Goal: Check status: Check status

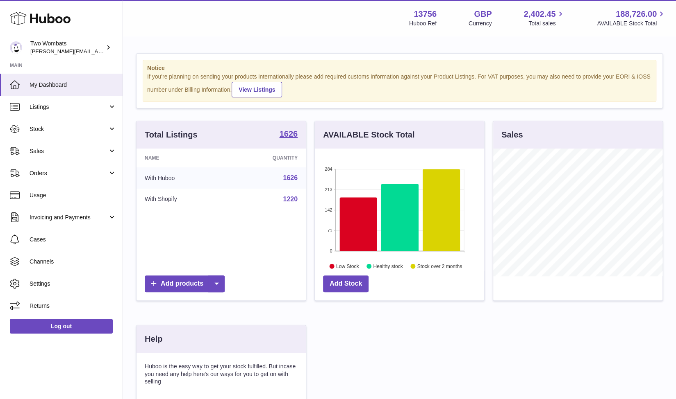
scroll to position [128, 170]
click at [113, 150] on link "Sales" at bounding box center [61, 151] width 122 height 22
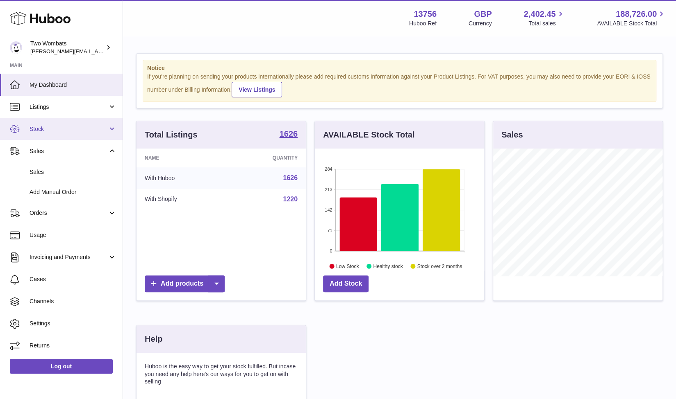
click at [115, 121] on link "Stock" at bounding box center [61, 129] width 122 height 22
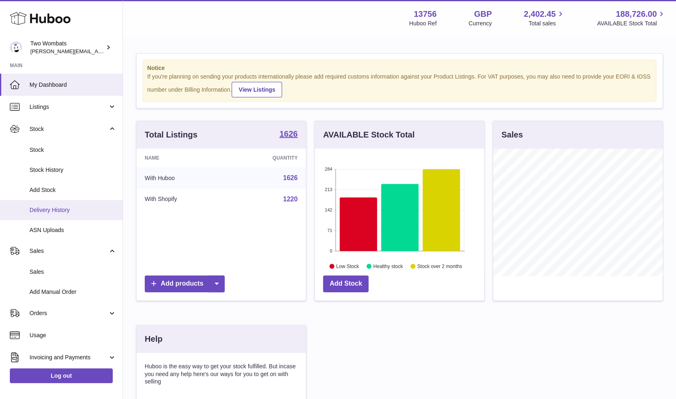
click at [65, 218] on link "Delivery History" at bounding box center [61, 210] width 122 height 20
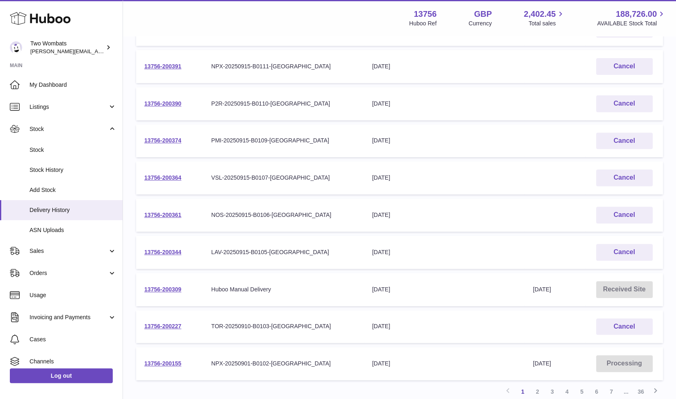
scroll to position [218, 0]
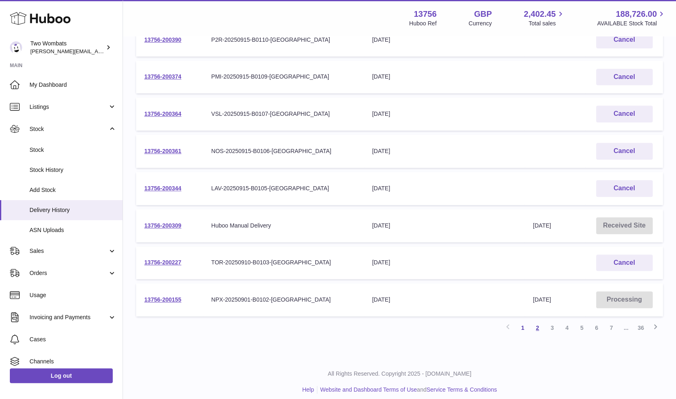
click at [536, 325] on link "2" at bounding box center [537, 328] width 15 height 15
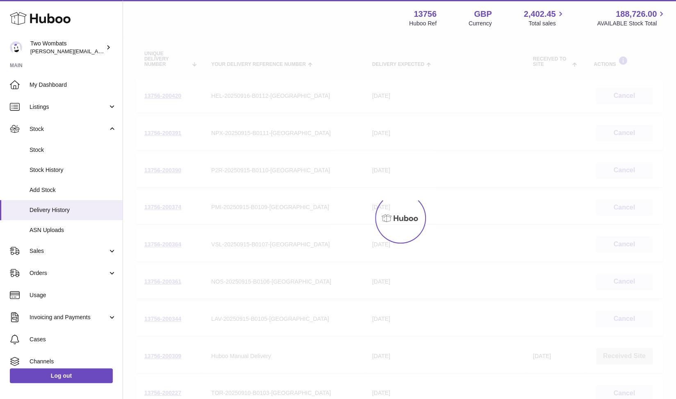
scroll to position [37, 0]
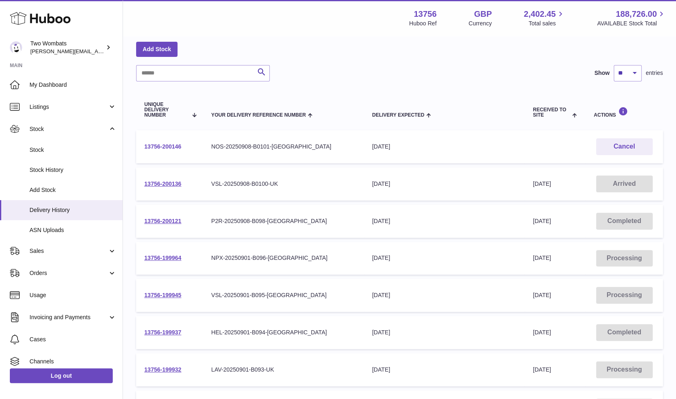
click at [167, 147] on link "13756-200146" at bounding box center [162, 146] width 37 height 7
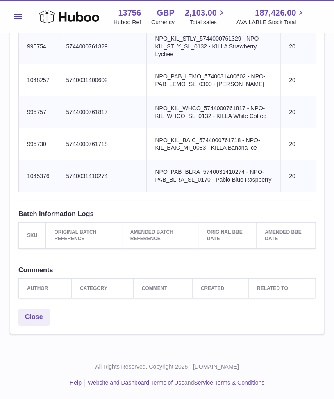
scroll to position [0, 167]
